Goal: Information Seeking & Learning: Find specific fact

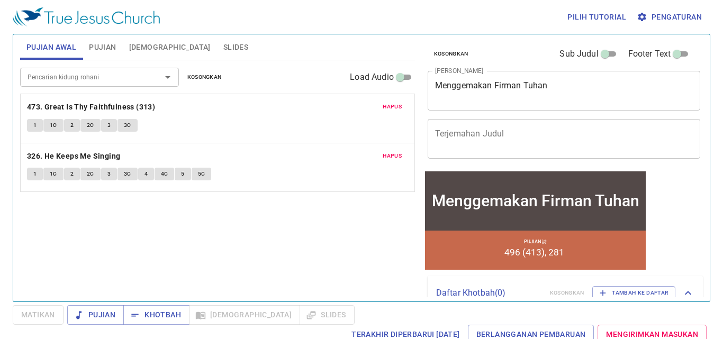
click at [390, 106] on span "Hapus" at bounding box center [392, 107] width 19 height 10
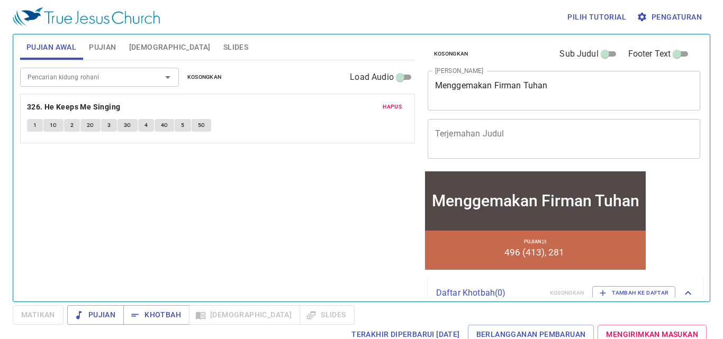
click at [390, 105] on span "Hapus" at bounding box center [392, 107] width 19 height 10
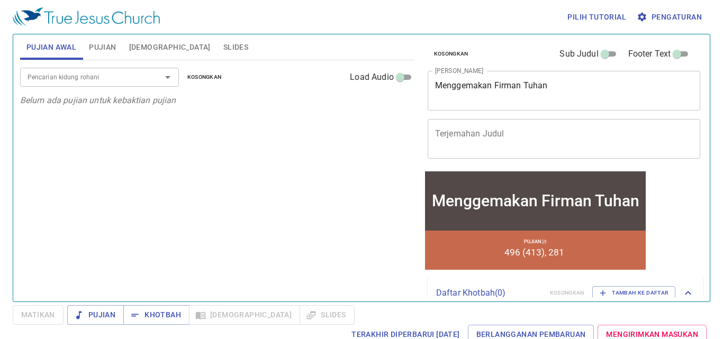
click at [111, 50] on span "Pujian" at bounding box center [102, 47] width 27 height 13
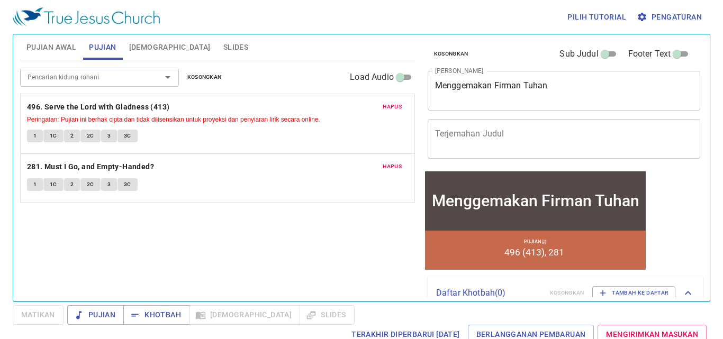
click at [393, 107] on span "Hapus" at bounding box center [392, 107] width 19 height 10
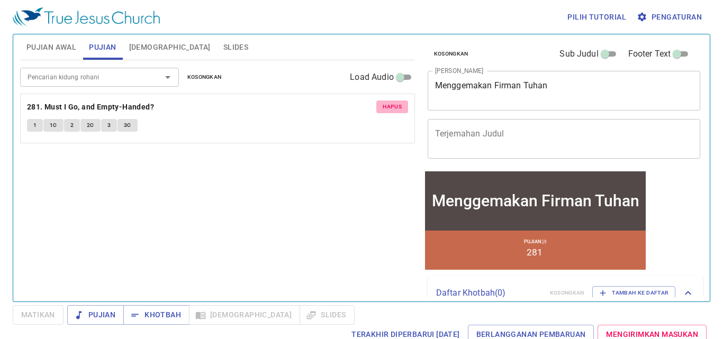
click at [393, 107] on span "Hapus" at bounding box center [392, 107] width 19 height 10
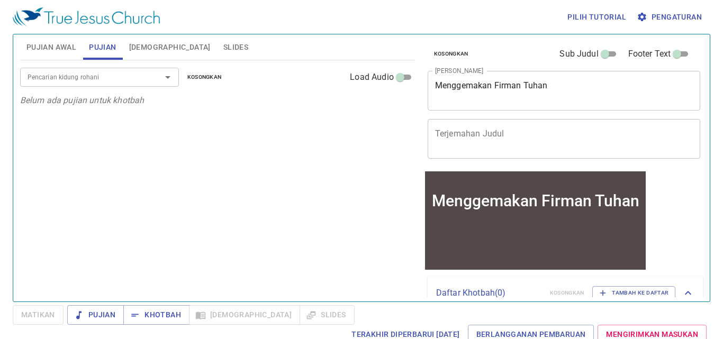
click at [66, 47] on span "Pujian Awal" at bounding box center [51, 47] width 50 height 13
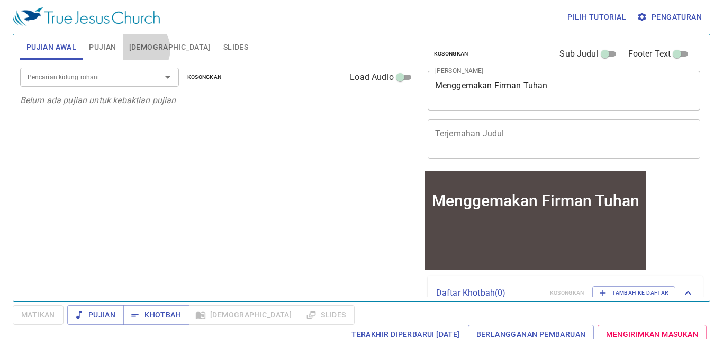
click at [139, 49] on span "[DEMOGRAPHIC_DATA]" at bounding box center [169, 47] width 81 height 13
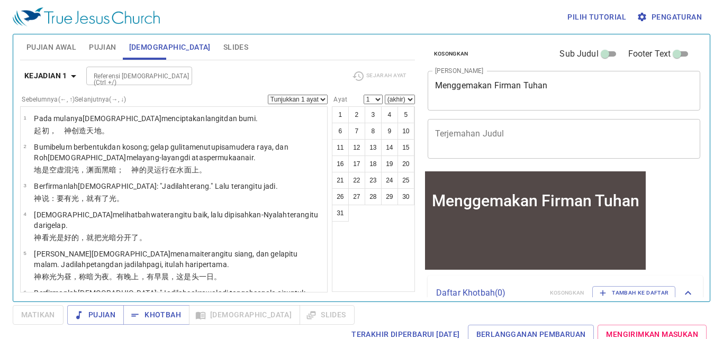
click at [103, 54] on button "Pujian" at bounding box center [103, 46] width 40 height 25
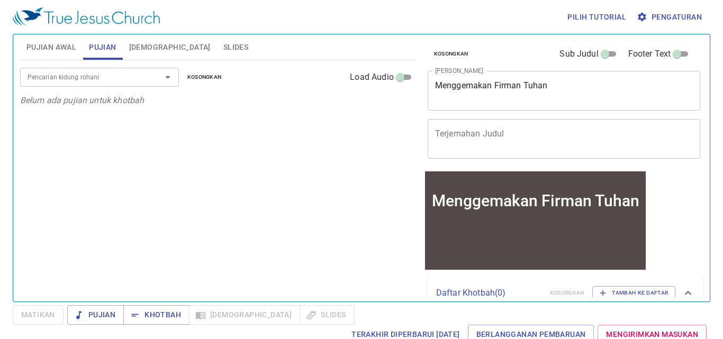
click at [483, 86] on textarea "Menggemakan Firman Tuhan" at bounding box center [564, 90] width 258 height 20
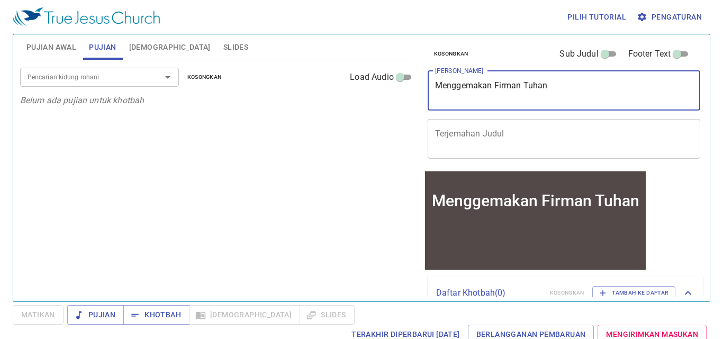
click at [483, 86] on textarea "Menggemakan Firman Tuhan" at bounding box center [564, 90] width 258 height 20
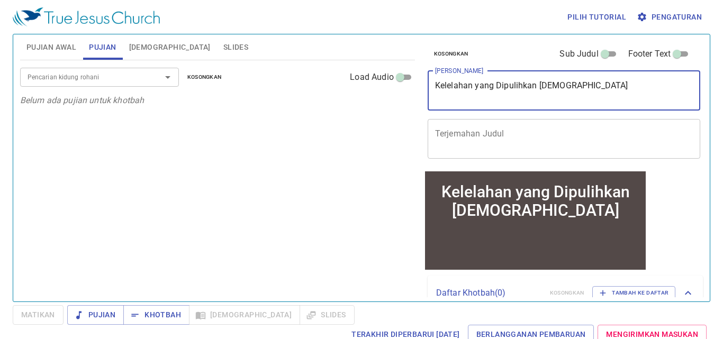
type textarea "Kelelahan yang Dipulihkan [DEMOGRAPHIC_DATA]"
click at [48, 79] on input "Pencarian kidung rohani" at bounding box center [83, 77] width 121 height 12
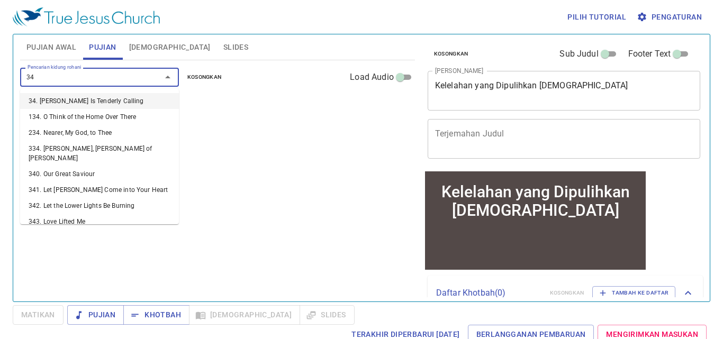
type input "341"
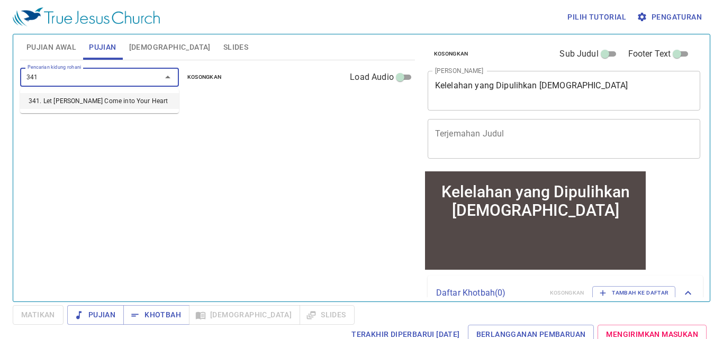
click at [85, 103] on li "341. Let Jesus Come into Your Heart" at bounding box center [99, 101] width 159 height 16
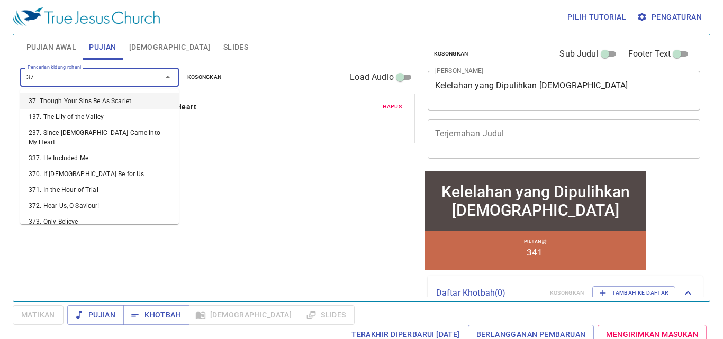
type input "379"
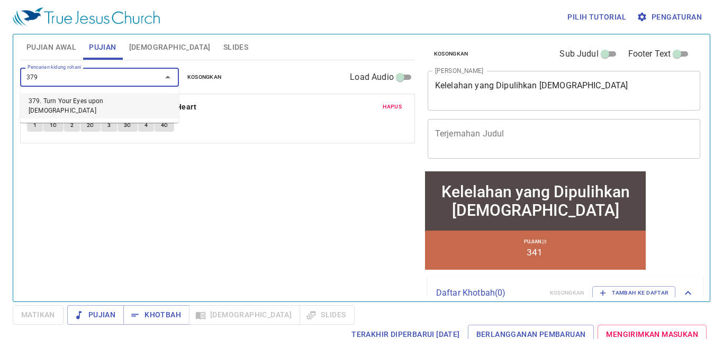
click at [88, 99] on li "379. Turn Your Eyes upon Jesus" at bounding box center [99, 105] width 159 height 25
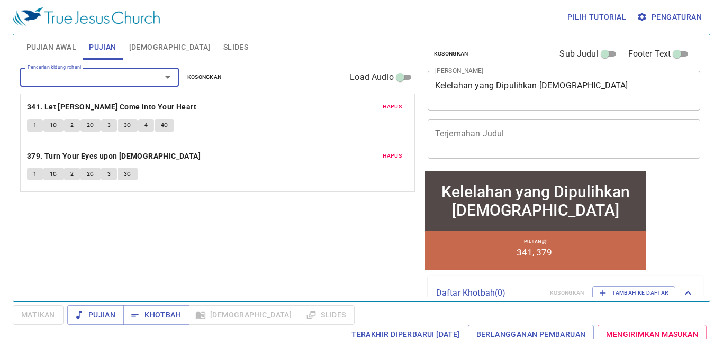
click at [64, 55] on button "Pujian Awal" at bounding box center [51, 46] width 62 height 25
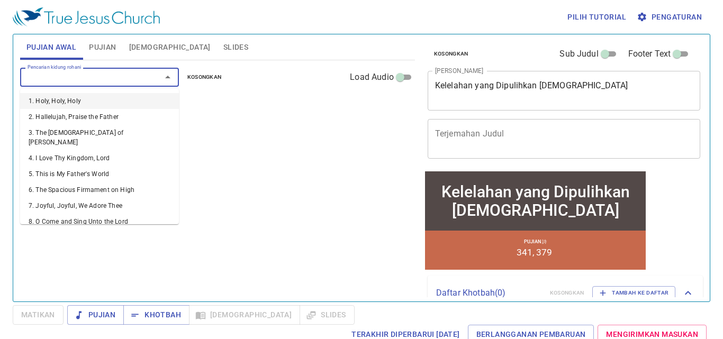
click at [73, 77] on input "Pencarian kidung rohani" at bounding box center [83, 77] width 121 height 12
type input "11"
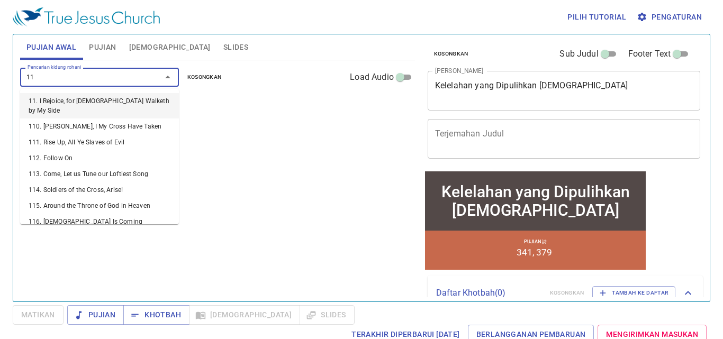
click at [80, 95] on li "11. I Rejoice, for Jesus Walketh by My Side" at bounding box center [99, 105] width 159 height 25
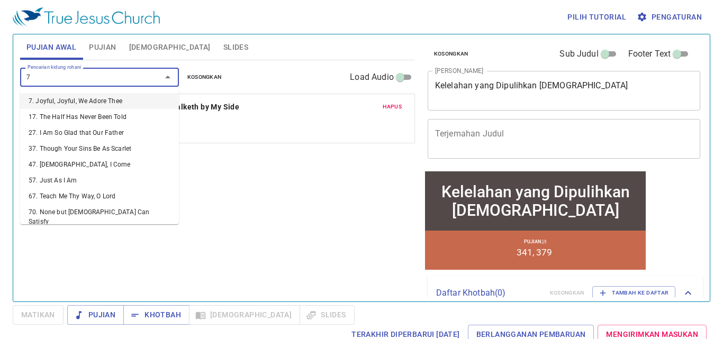
type input "73"
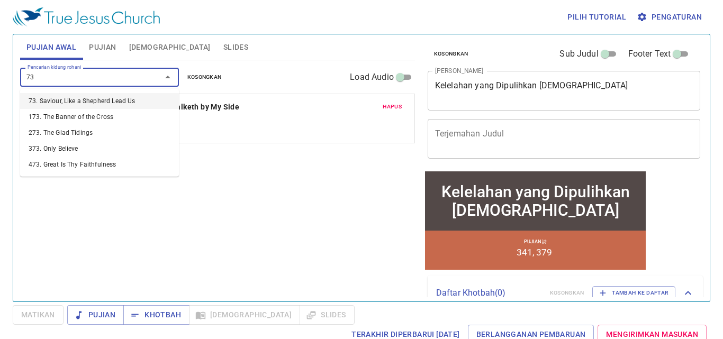
click at [84, 94] on li "73. Saviour, Like a Shepherd Lead Us" at bounding box center [99, 101] width 159 height 16
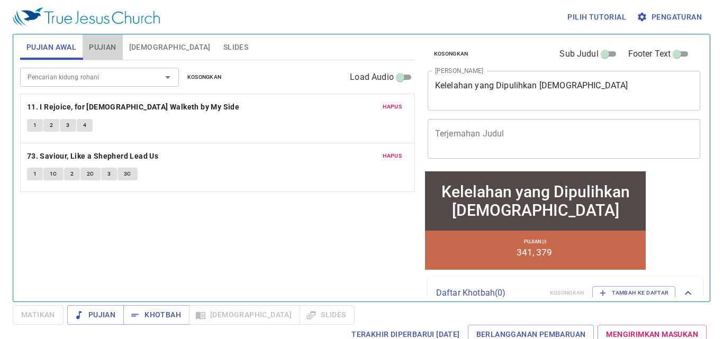
click at [112, 51] on span "Pujian" at bounding box center [102, 47] width 27 height 13
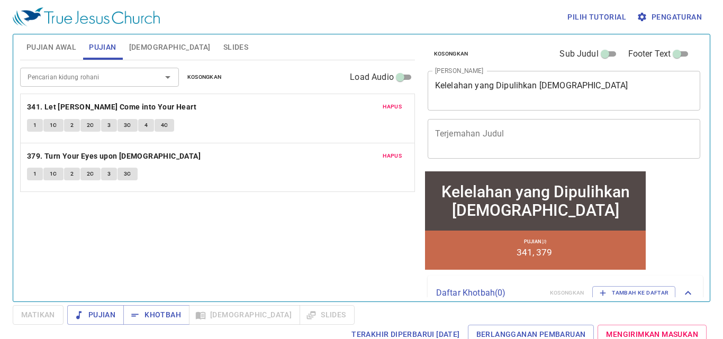
click at [56, 51] on span "Pujian Awal" at bounding box center [51, 47] width 50 height 13
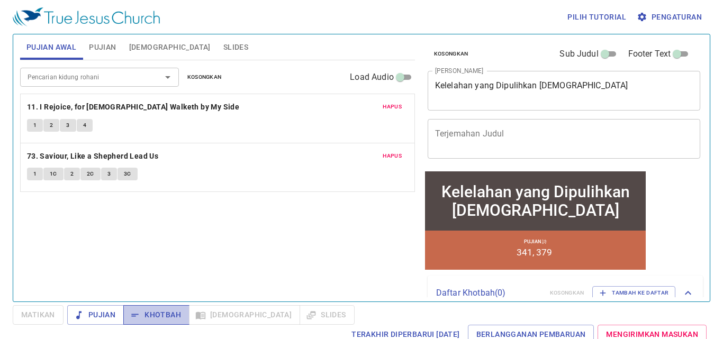
click at [144, 314] on span "Khotbah" at bounding box center [156, 314] width 49 height 13
click at [31, 128] on button "1" at bounding box center [35, 125] width 16 height 13
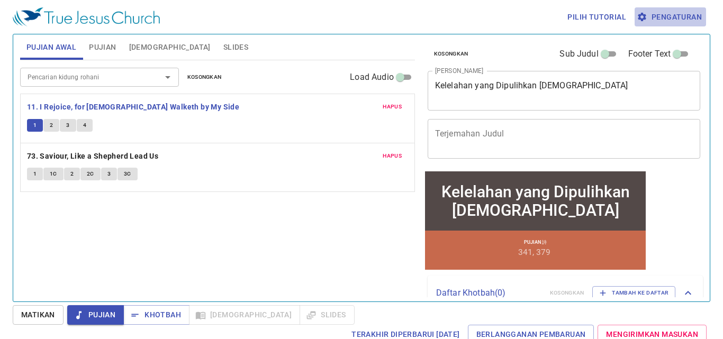
click at [679, 22] on span "Pengaturan" at bounding box center [670, 17] width 63 height 13
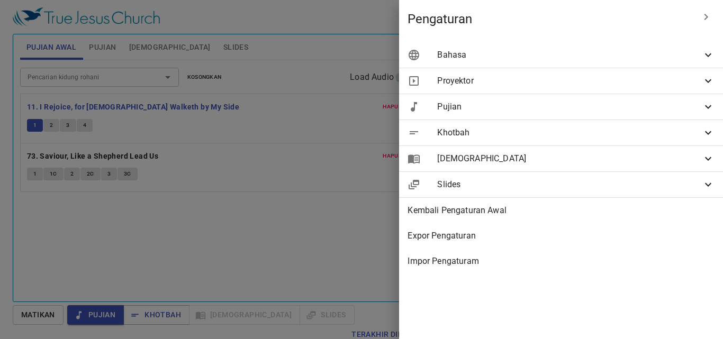
click at [568, 59] on span "Bahasa" at bounding box center [569, 55] width 265 height 13
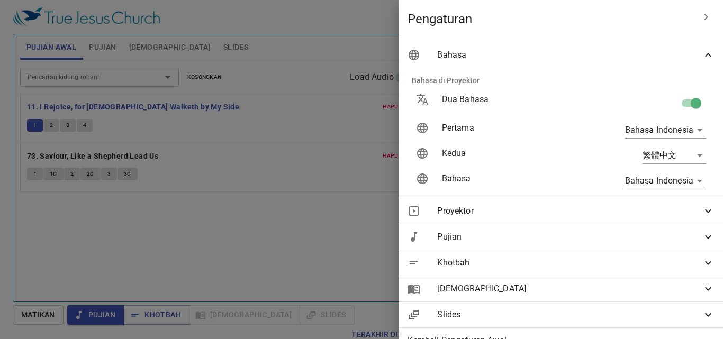
click at [681, 105] on input "checkbox" at bounding box center [696, 105] width 60 height 20
checkbox input "false"
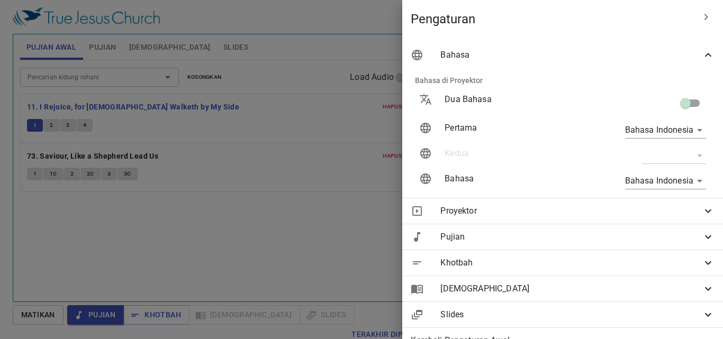
click at [380, 23] on div at bounding box center [361, 169] width 723 height 339
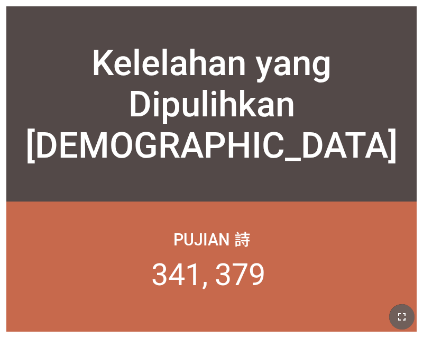
click at [403, 312] on icon "button" at bounding box center [402, 317] width 13 height 13
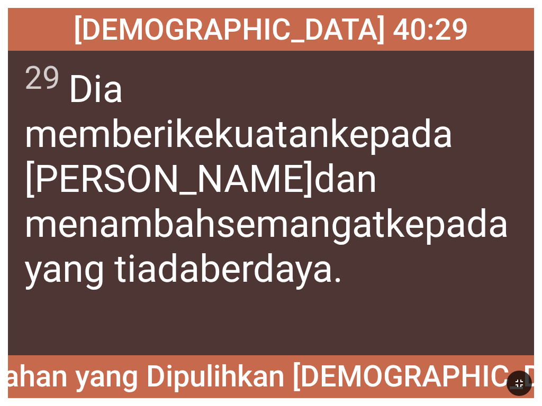
click at [389, 307] on div "29 Dia memberi kekuatan kepada yang lelah dan menambah semangat kepada yang tia…" at bounding box center [271, 203] width 526 height 305
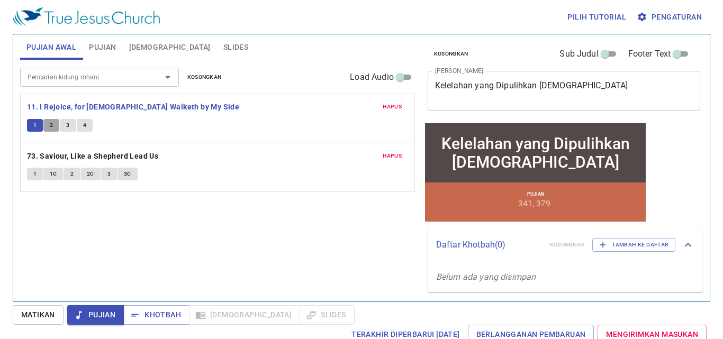
click at [53, 127] on span "2" at bounding box center [51, 126] width 3 height 10
click at [180, 253] on div "Pencarian kidung rohani Pencarian kidung rohani Kosongkan Load Audio Hapus 11. …" at bounding box center [217, 176] width 395 height 232
click at [64, 128] on button "3" at bounding box center [68, 125] width 16 height 13
click at [87, 122] on button "4" at bounding box center [85, 125] width 16 height 13
click at [34, 171] on span "1" at bounding box center [34, 174] width 3 height 10
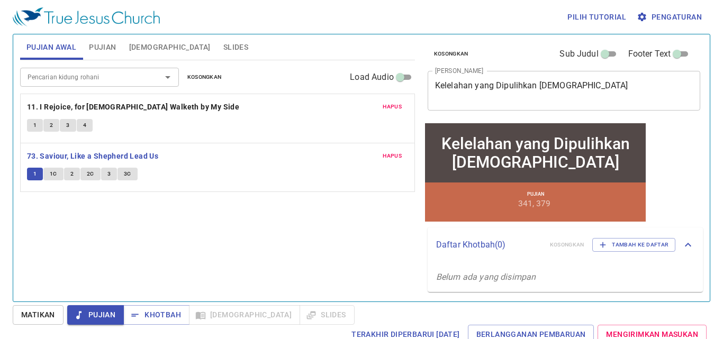
click at [52, 175] on span "1C" at bounding box center [53, 174] width 7 height 10
click at [70, 173] on span "2" at bounding box center [71, 174] width 3 height 10
click at [88, 175] on span "2C" at bounding box center [90, 174] width 7 height 10
click at [110, 174] on span "3" at bounding box center [108, 174] width 3 height 10
click at [132, 174] on button "3C" at bounding box center [127, 174] width 20 height 13
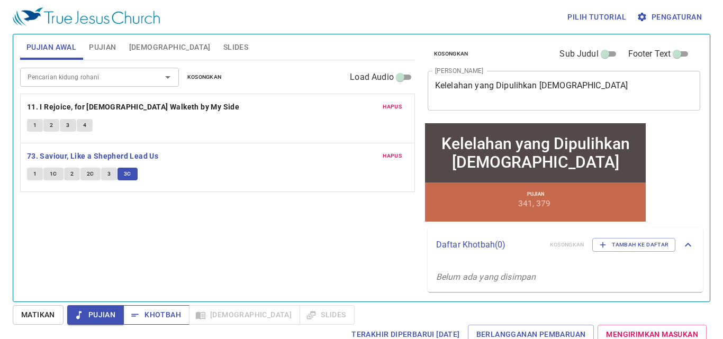
click at [152, 315] on span "Khotbah" at bounding box center [156, 314] width 49 height 13
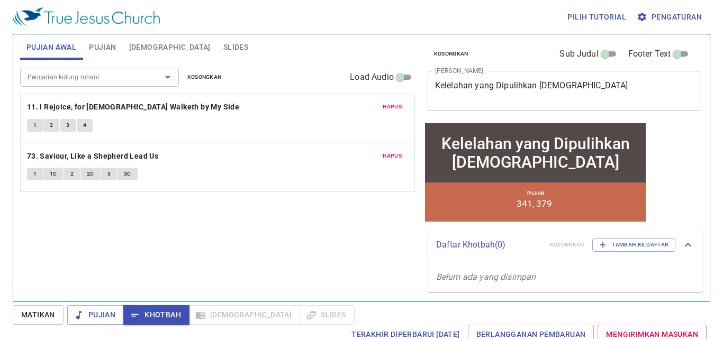
click at [292, 15] on div "Pilih tutorial Pengaturan" at bounding box center [359, 17] width 693 height 34
click at [93, 47] on span "Pujian" at bounding box center [102, 47] width 27 height 13
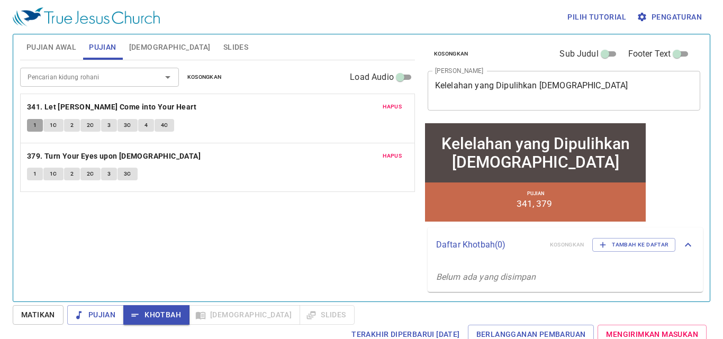
click at [38, 124] on button "1" at bounding box center [35, 125] width 16 height 13
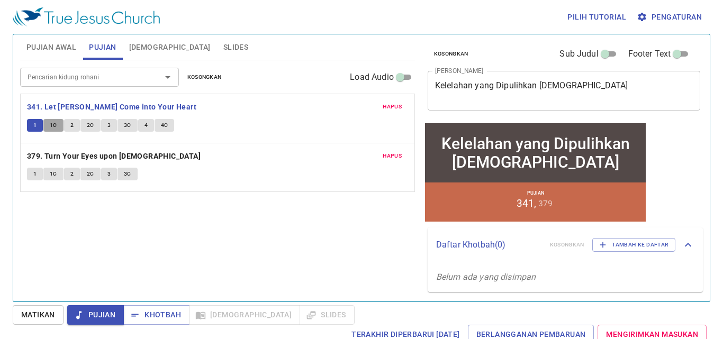
click at [52, 123] on span "1C" at bounding box center [53, 126] width 7 height 10
click at [74, 129] on button "2" at bounding box center [72, 125] width 16 height 13
click at [87, 126] on span "2C" at bounding box center [90, 126] width 7 height 10
click at [111, 125] on button "3" at bounding box center [109, 125] width 16 height 13
click at [131, 128] on button "3C" at bounding box center [127, 125] width 20 height 13
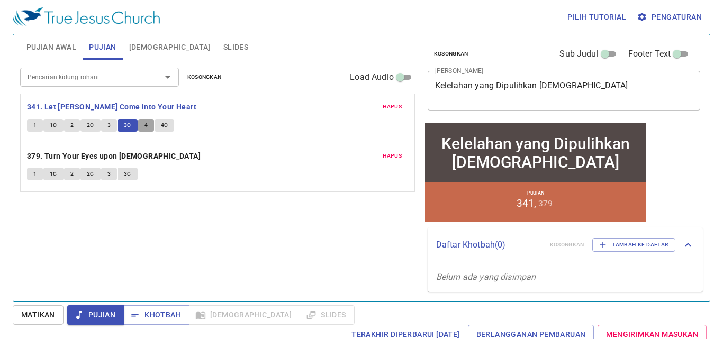
click at [148, 129] on button "4" at bounding box center [146, 125] width 16 height 13
click at [158, 128] on button "4C" at bounding box center [164, 125] width 20 height 13
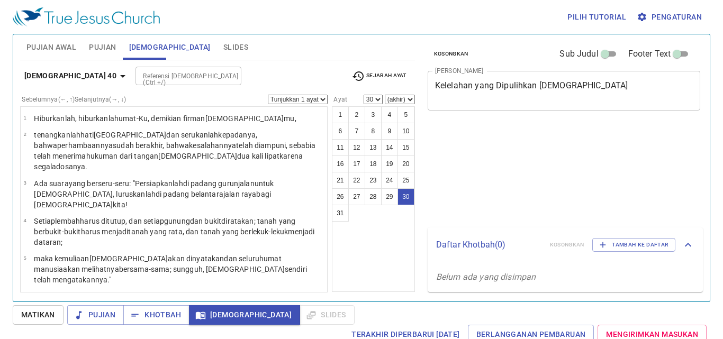
select select "30"
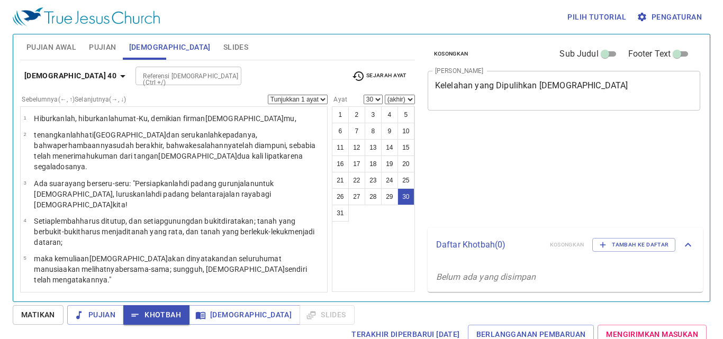
select select "30"
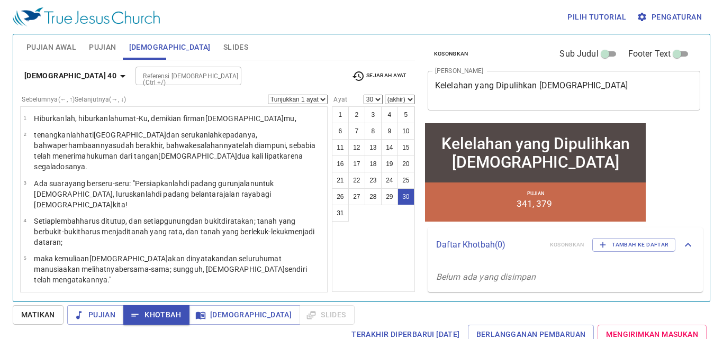
scroll to position [801, 0]
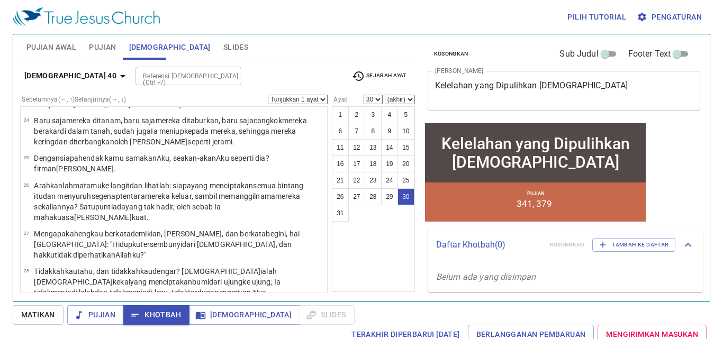
click at [58, 72] on b "Yesaya 40" at bounding box center [70, 75] width 92 height 13
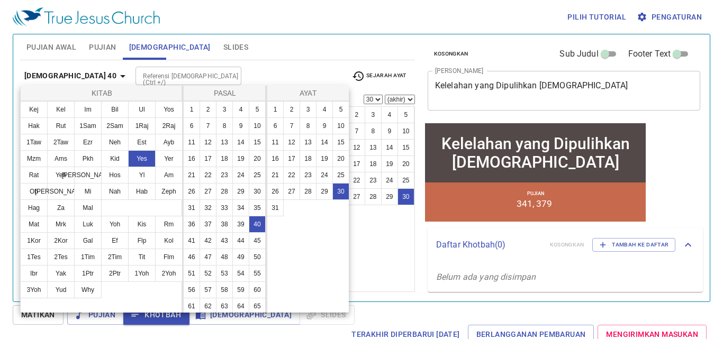
drag, startPoint x: 137, startPoint y: 161, endPoint x: 152, endPoint y: 149, distance: 20.0
click at [137, 161] on button "Yes" at bounding box center [142, 158] width 28 height 17
click at [192, 108] on button "1" at bounding box center [191, 109] width 17 height 17
click at [249, 233] on button "40" at bounding box center [257, 224] width 17 height 17
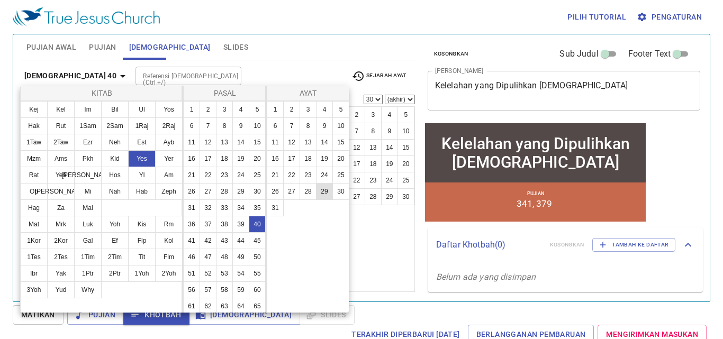
click at [319, 191] on button "29" at bounding box center [324, 191] width 17 height 17
select select "29"
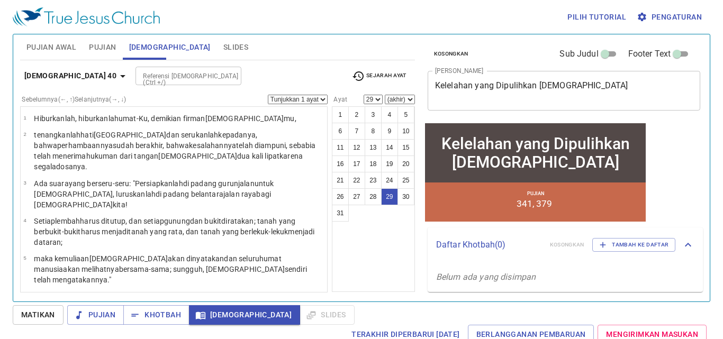
scroll to position [801, 0]
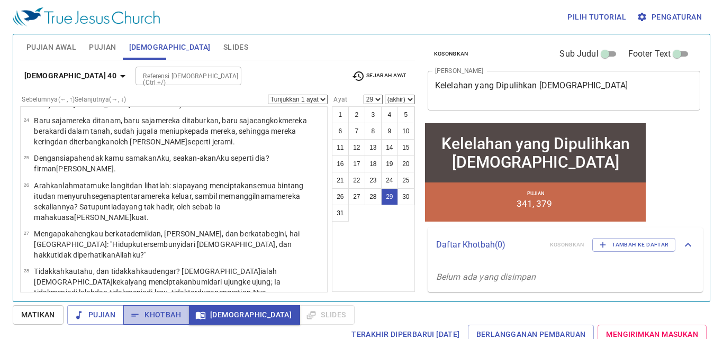
click at [161, 320] on span "Khotbah" at bounding box center [156, 314] width 49 height 13
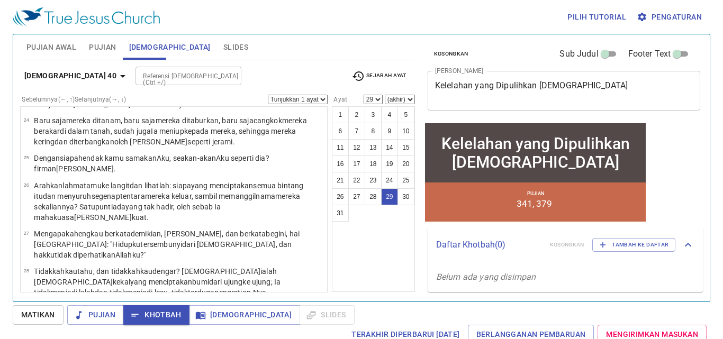
click at [667, 188] on div "Kosongkan Sub Judul Footer Text Judul Khotbah Kelelahan yang Dipulihkan Allah x…" at bounding box center [563, 163] width 288 height 267
click at [381, 11] on div "Pilih tutorial Pengaturan" at bounding box center [359, 17] width 693 height 34
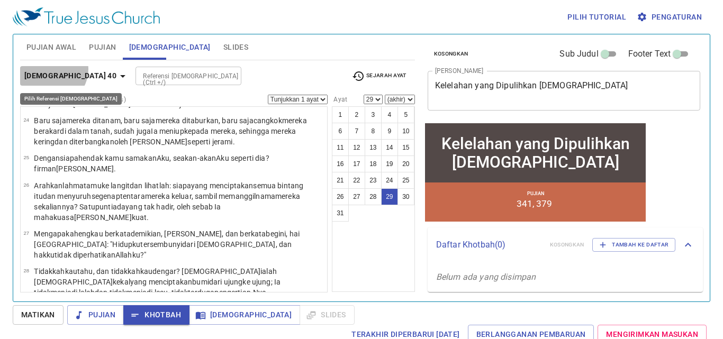
click at [52, 70] on b "Yesaya 40" at bounding box center [70, 75] width 92 height 13
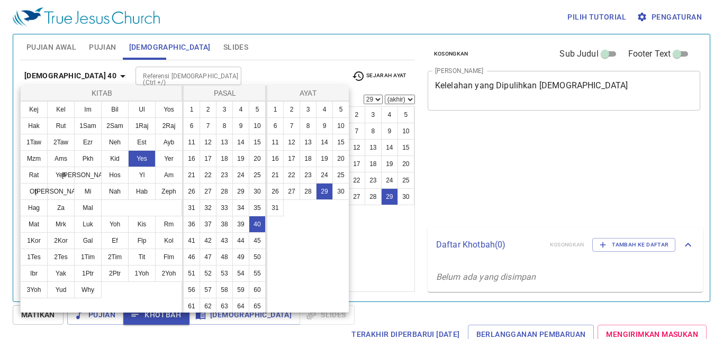
select select "29"
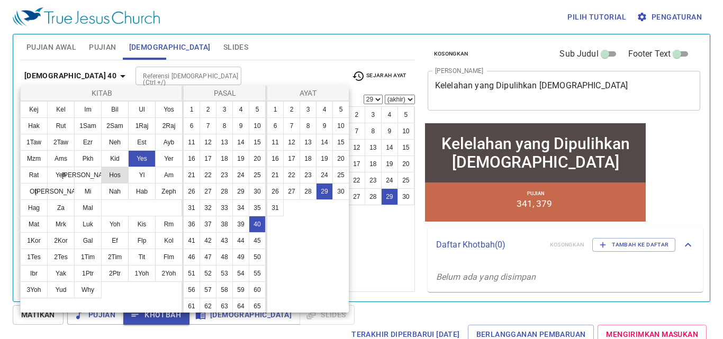
scroll to position [801, 0]
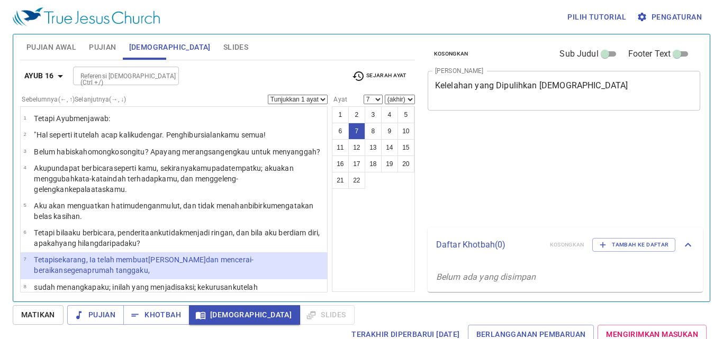
select select "7"
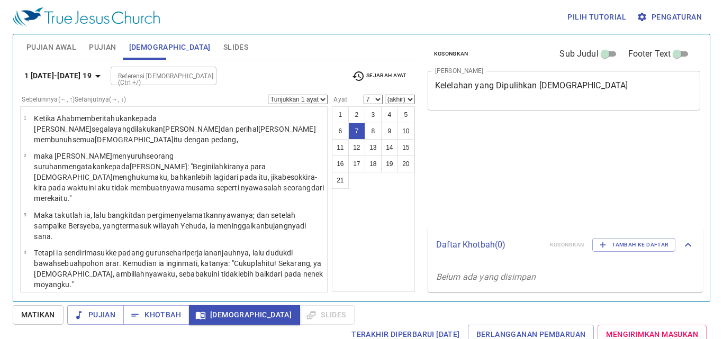
select select "7"
select select "12"
select select "18"
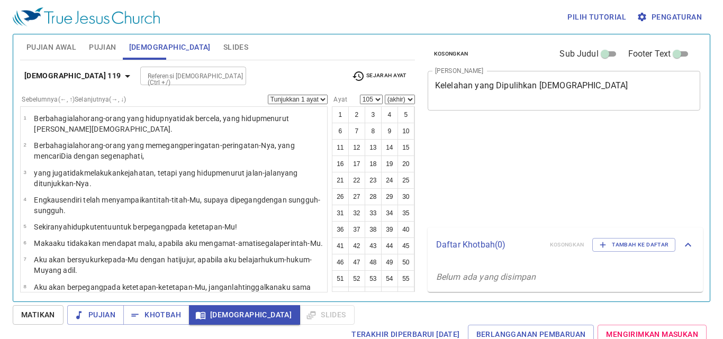
select select "105"
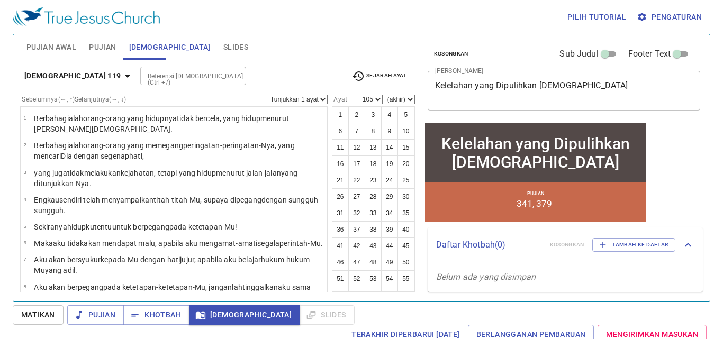
scroll to position [2451, 0]
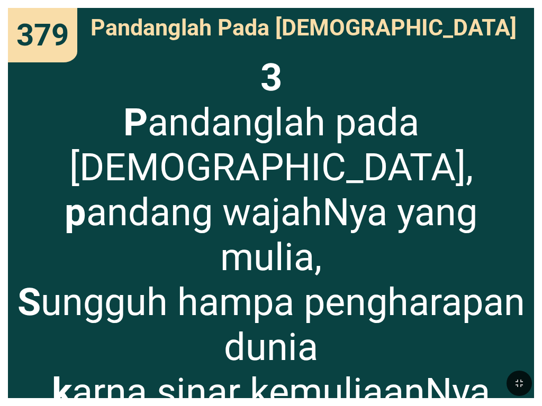
click at [531, 13] on div "Pandanglah Pada [DEMOGRAPHIC_DATA]" at bounding box center [271, 27] width 526 height 39
